Goal: Task Accomplishment & Management: Manage account settings

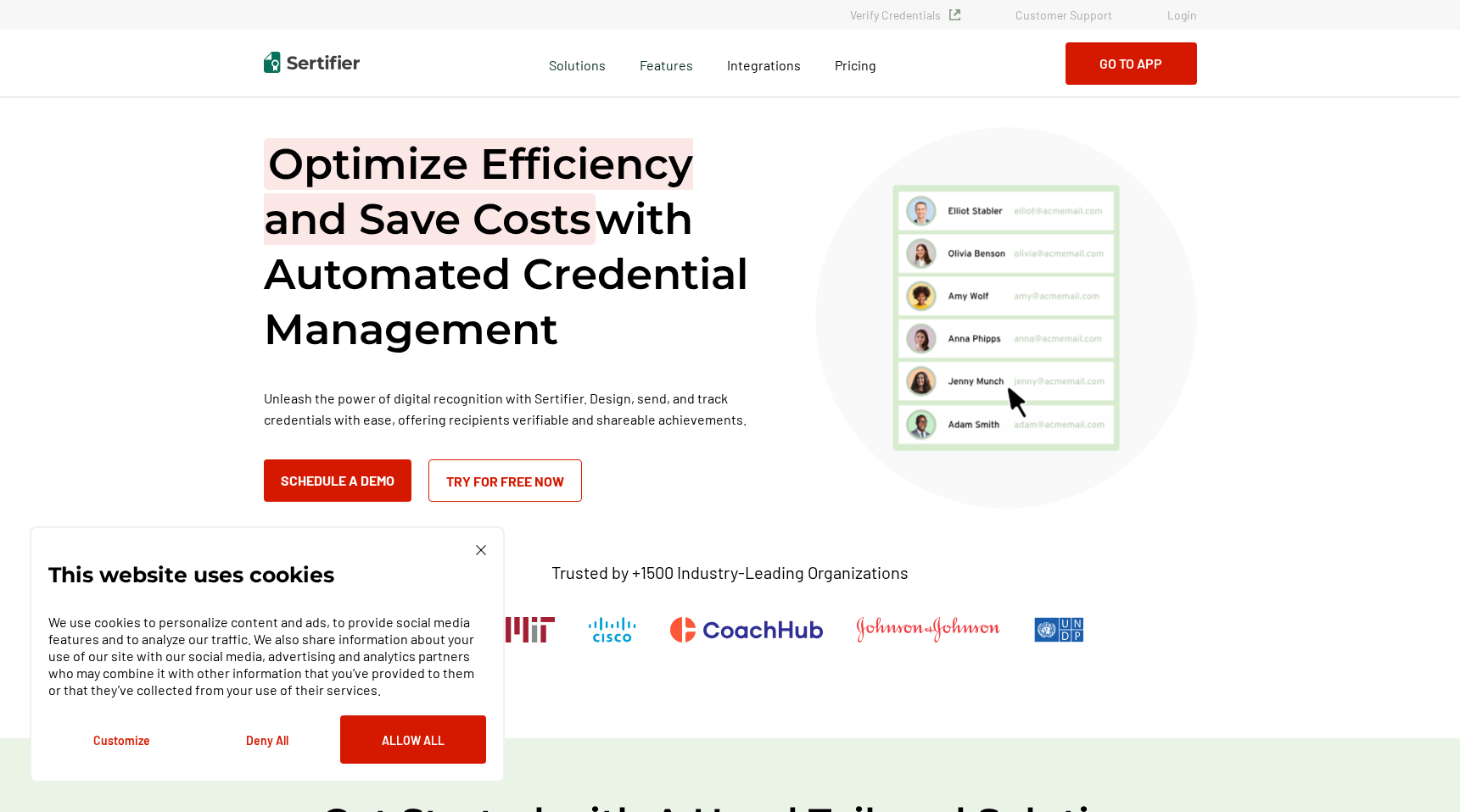
click at [1180, 17] on link "Login" at bounding box center [1182, 15] width 30 height 15
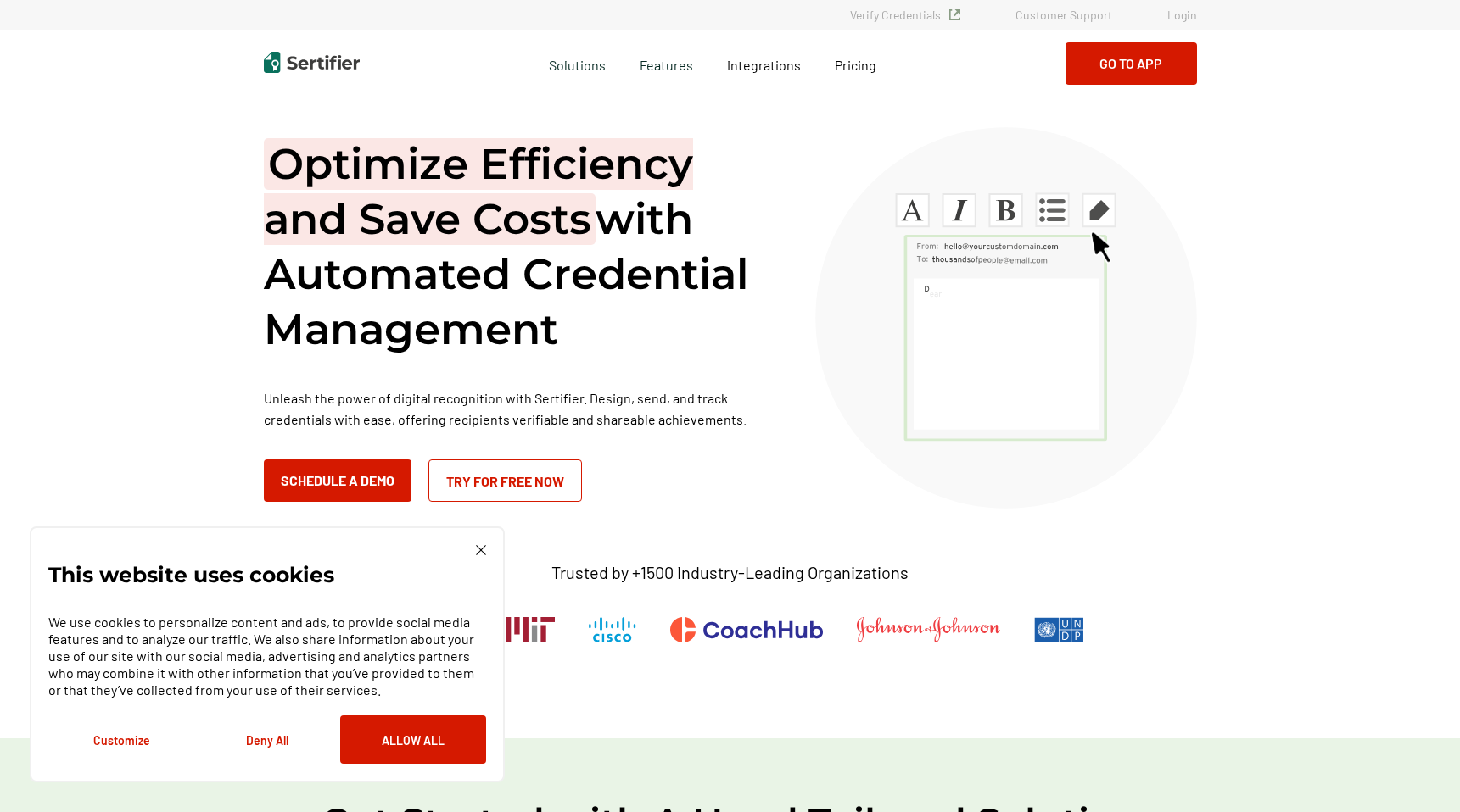
click at [1191, 15] on link "Login" at bounding box center [1182, 15] width 30 height 15
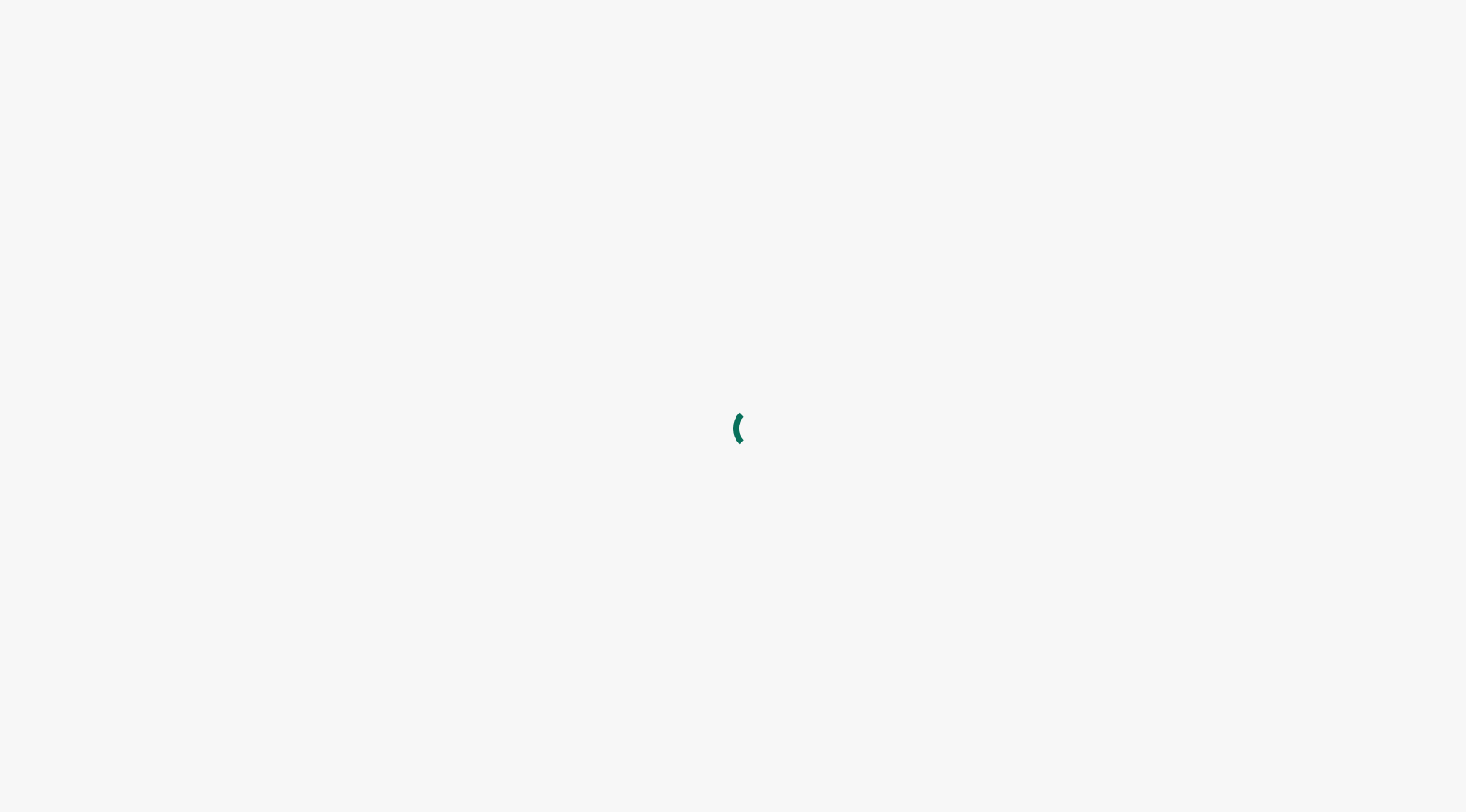
type input "[EMAIL_ADDRESS][DOMAIN_NAME]"
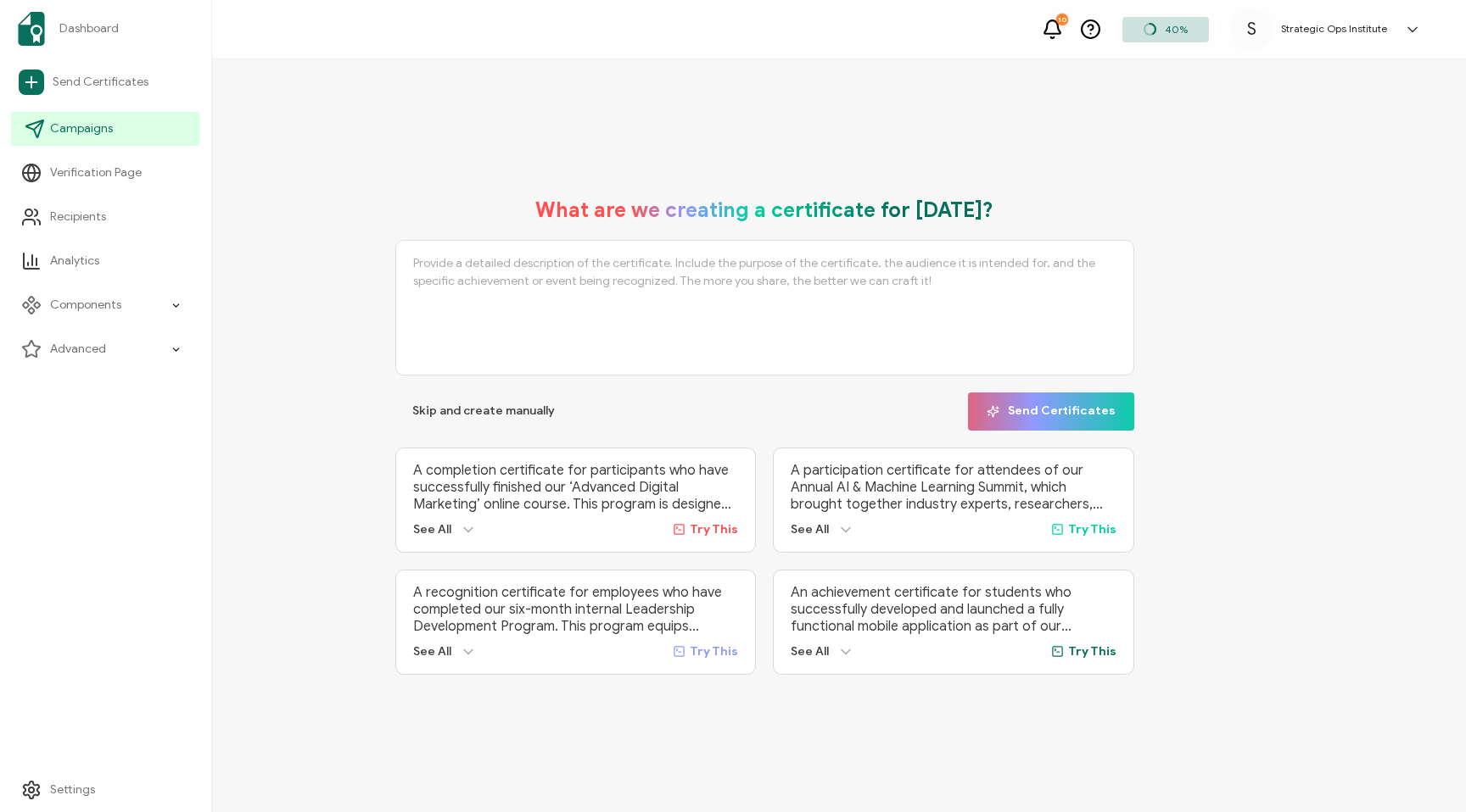
click at [78, 122] on span "Campaigns" at bounding box center [80, 128] width 63 height 17
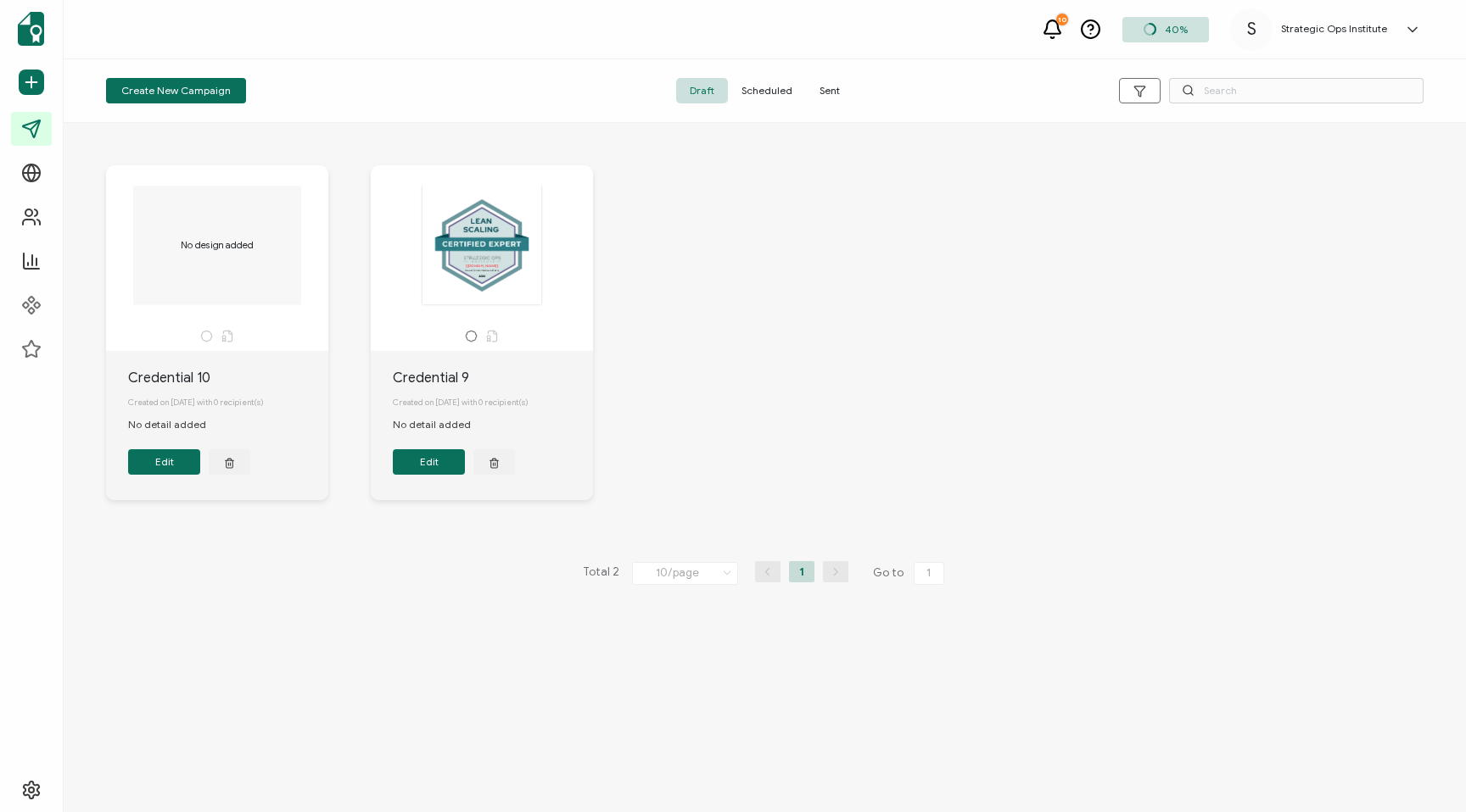
click at [424, 469] on button "Edit" at bounding box center [428, 463] width 73 height 26
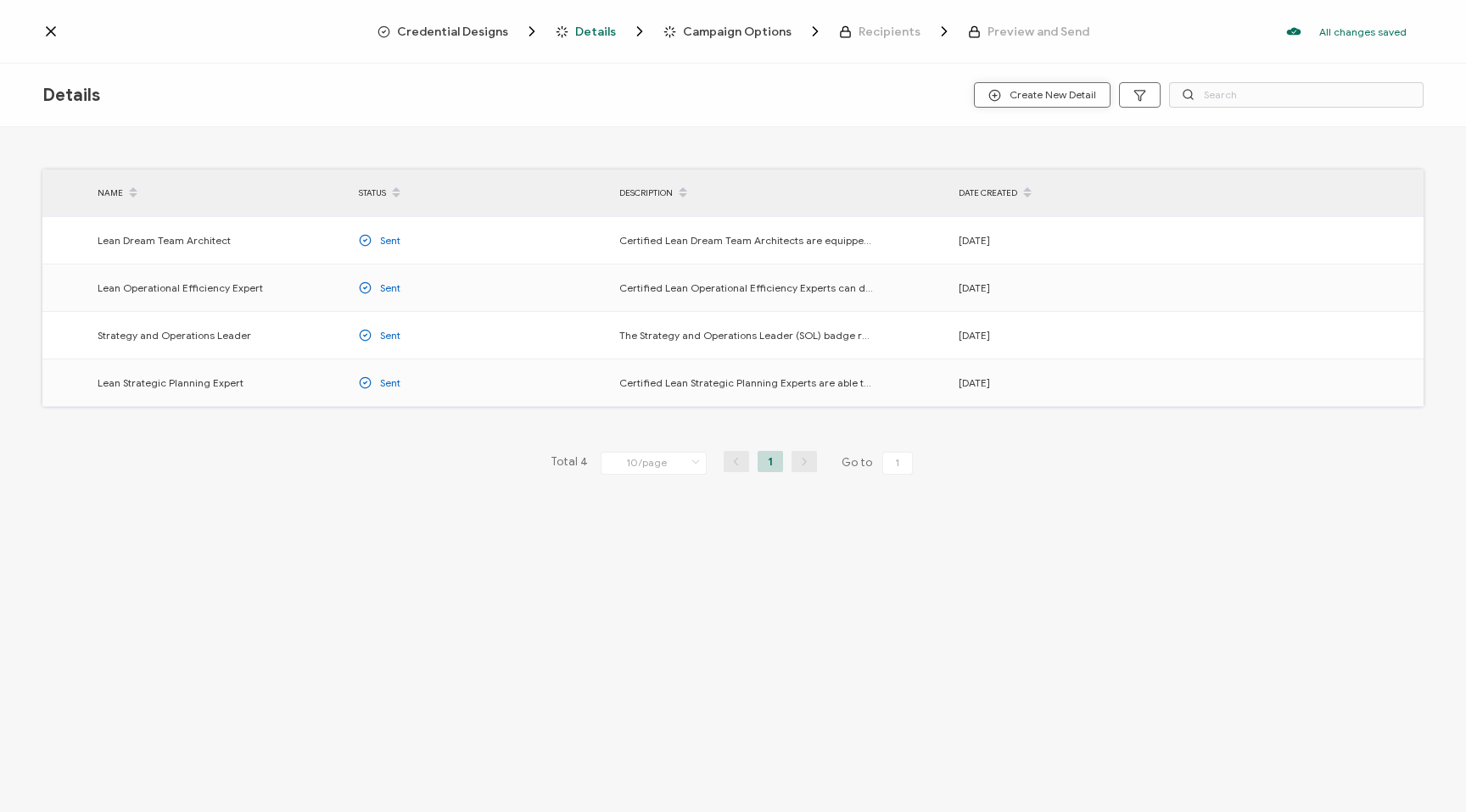
click at [1035, 91] on span "Create New Detail" at bounding box center [1042, 95] width 107 height 13
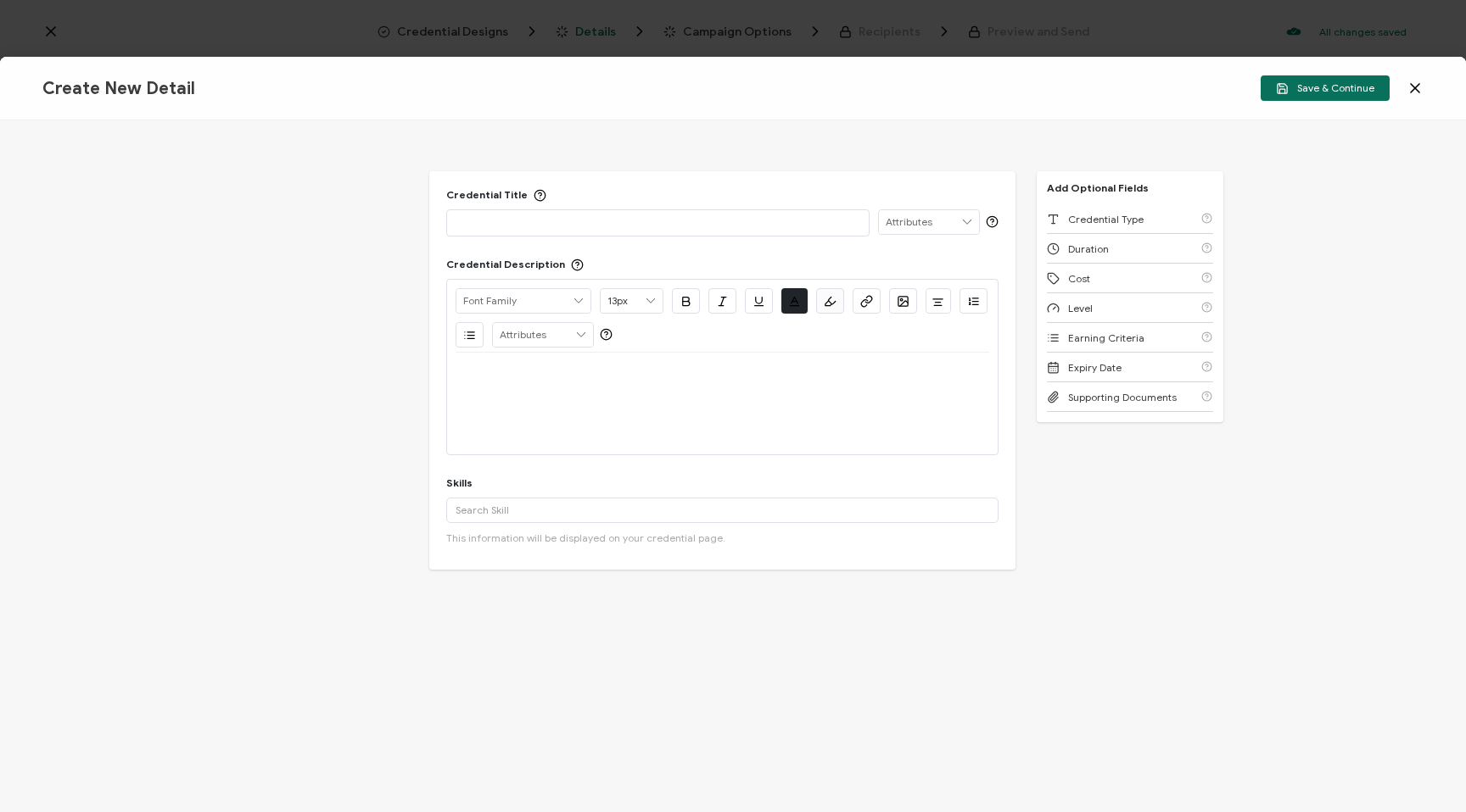
click at [1408, 88] on icon at bounding box center [1414, 87] width 17 height 17
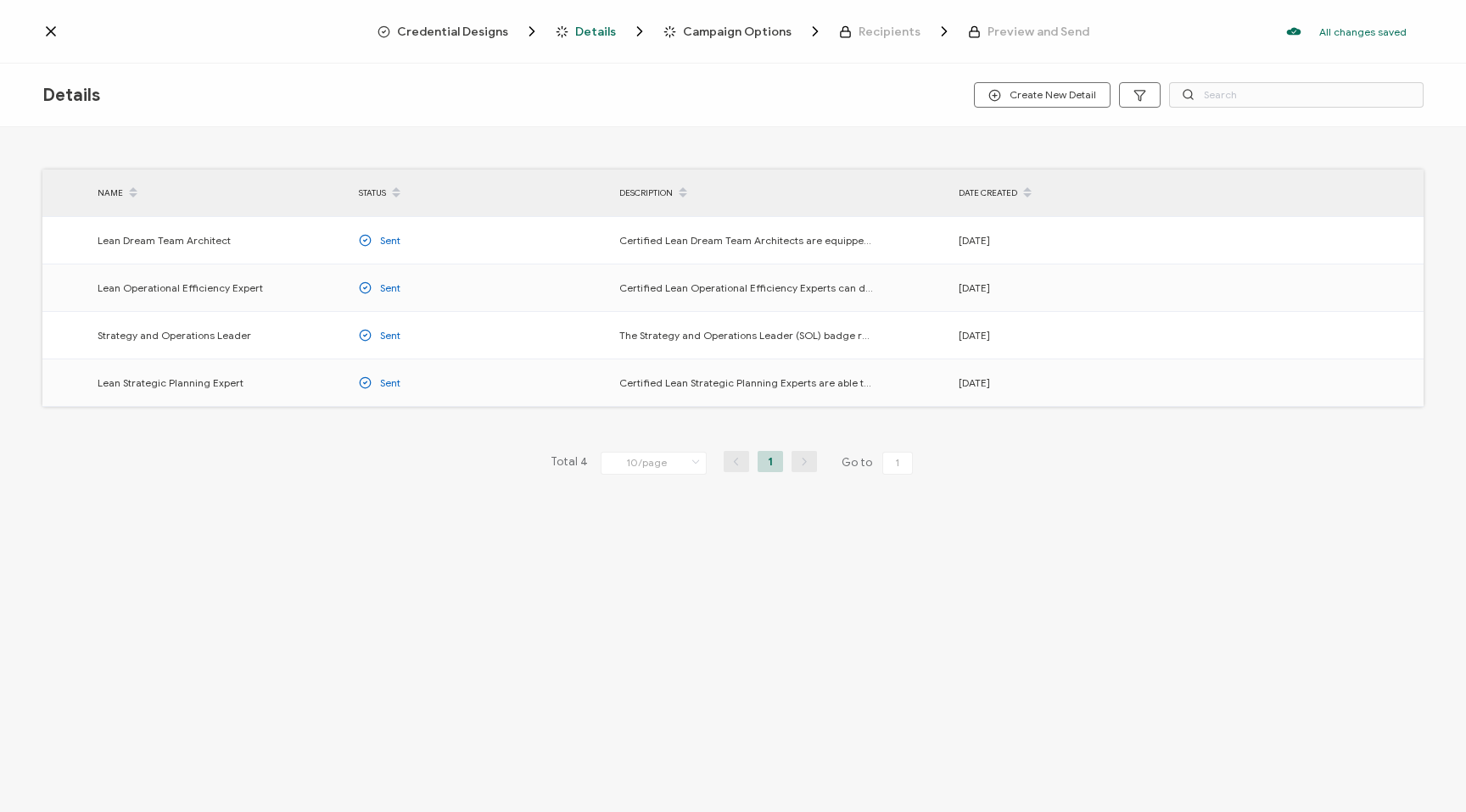
click at [455, 15] on div "Credential Designs Details Campaign Options Recipients Preview and Send All cha…" at bounding box center [733, 32] width 1466 height 64
click at [458, 30] on span "Credential Designs" at bounding box center [453, 32] width 111 height 13
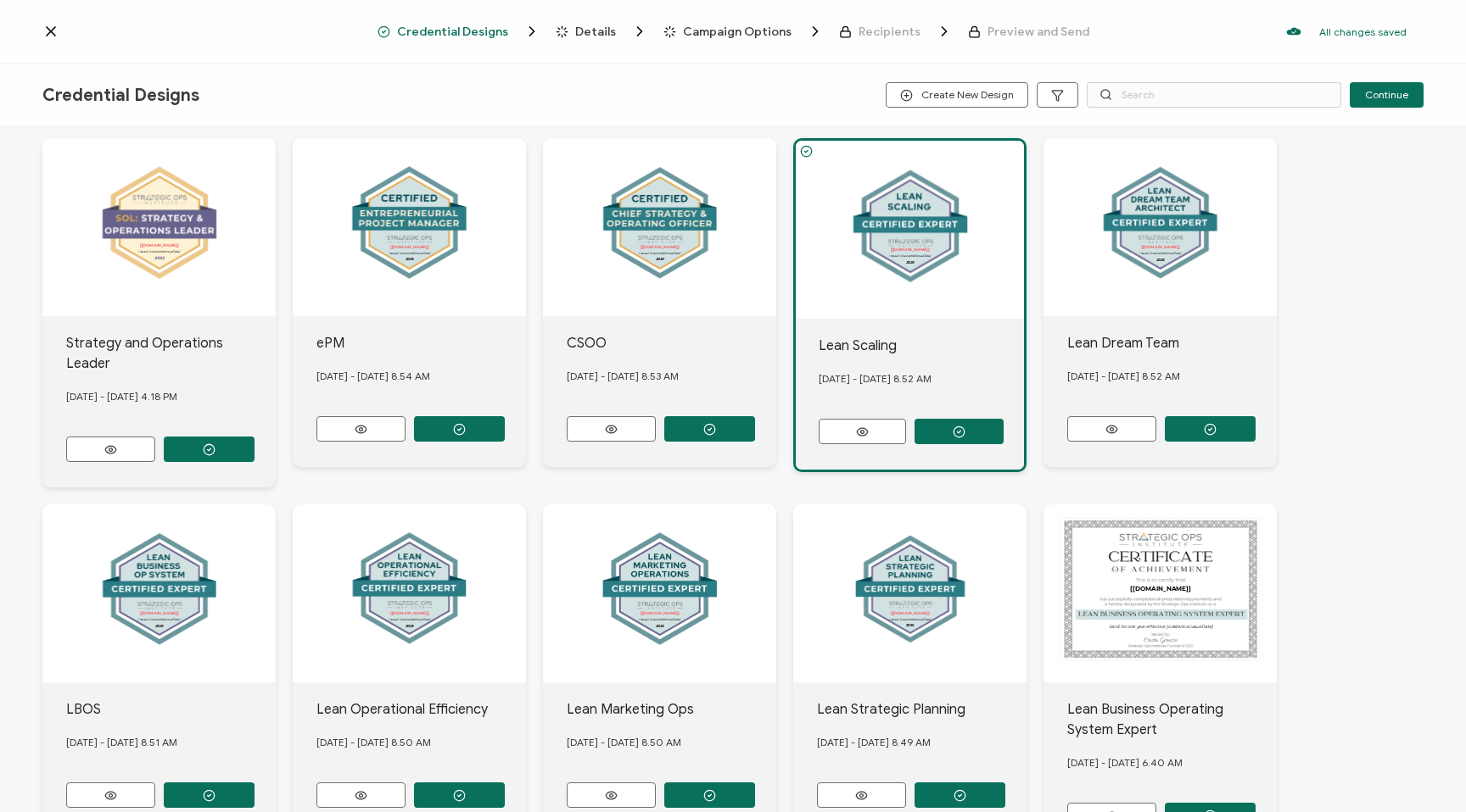
scroll to position [147, 0]
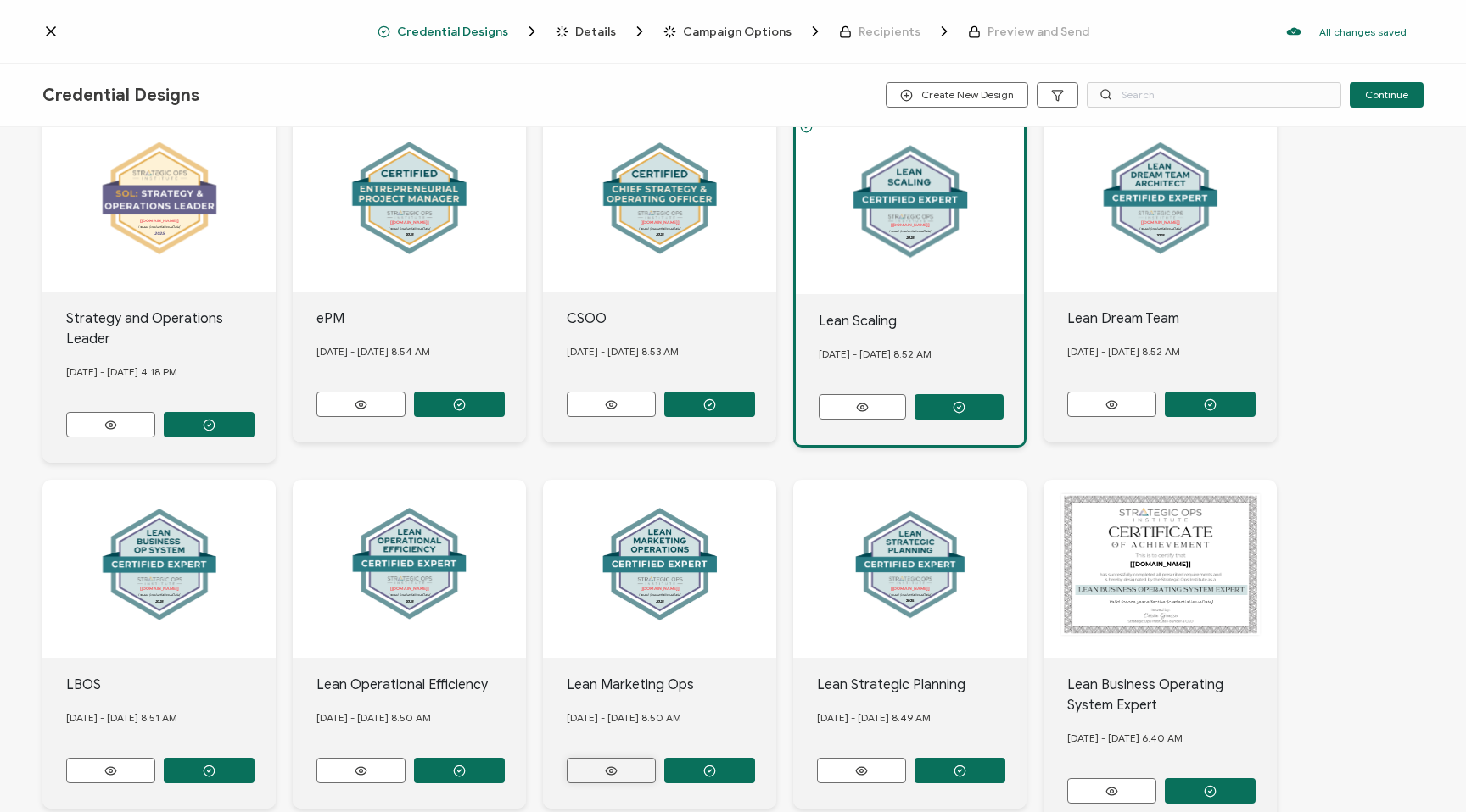
click at [155, 438] on button at bounding box center [111, 425] width 89 height 26
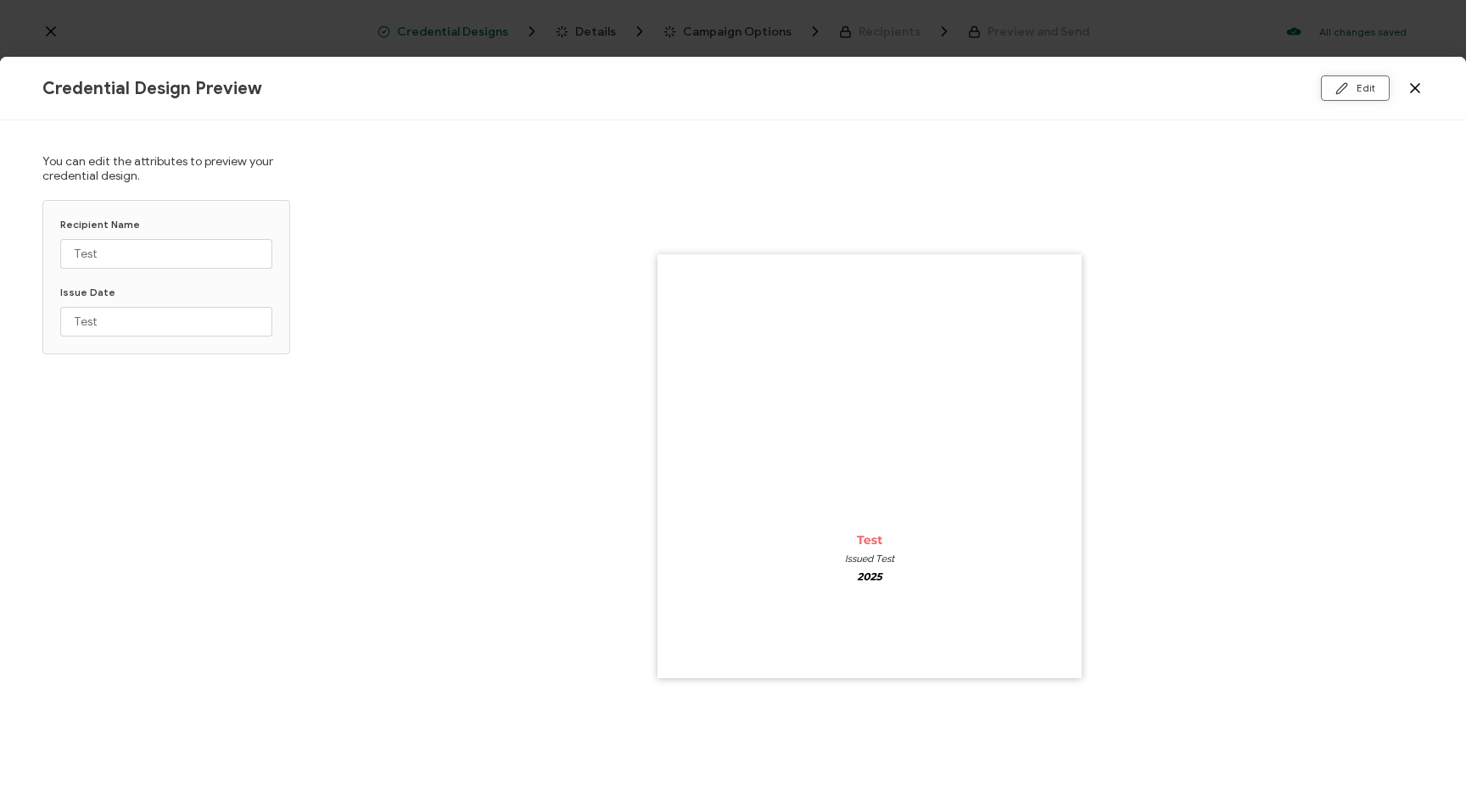
click at [1376, 86] on button "Edit" at bounding box center [1355, 88] width 69 height 26
